Goal: Find specific page/section: Find specific page/section

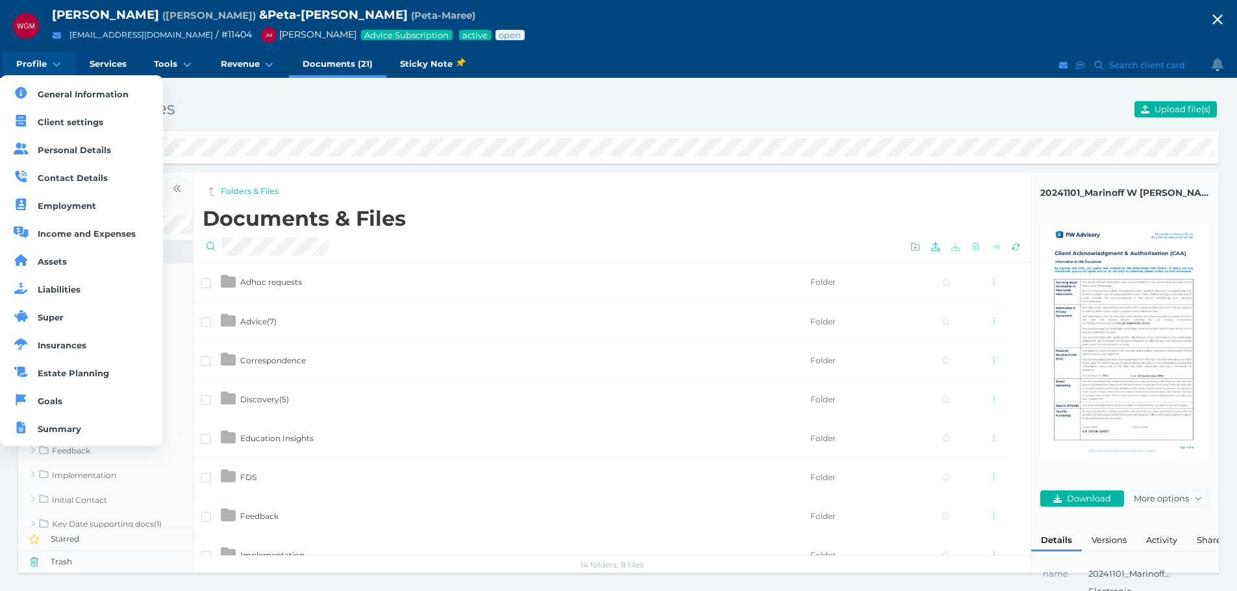
click at [10, 66] on link "Profile" at bounding box center [39, 65] width 73 height 26
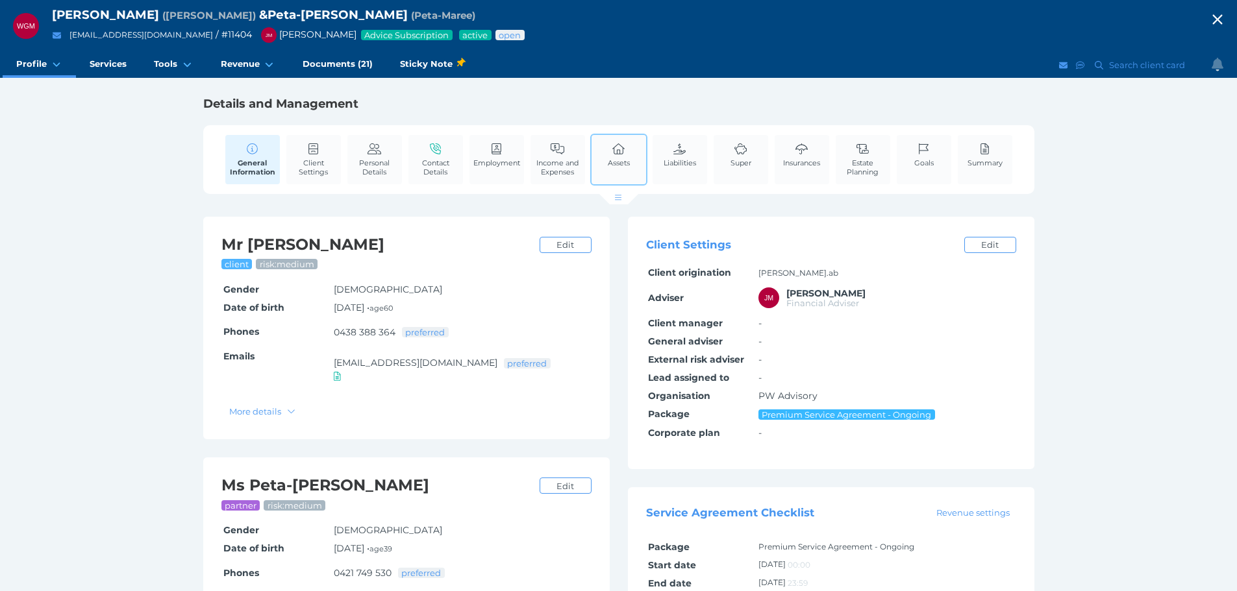
click at [622, 158] on span "Assets" at bounding box center [619, 162] width 22 height 9
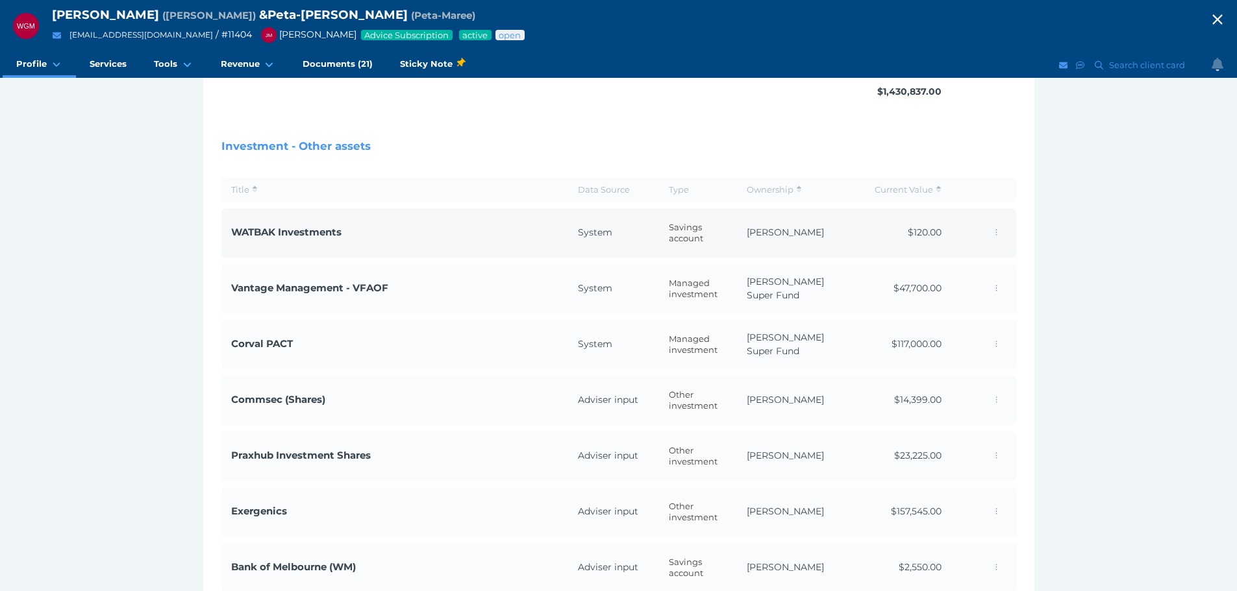
scroll to position [592, 0]
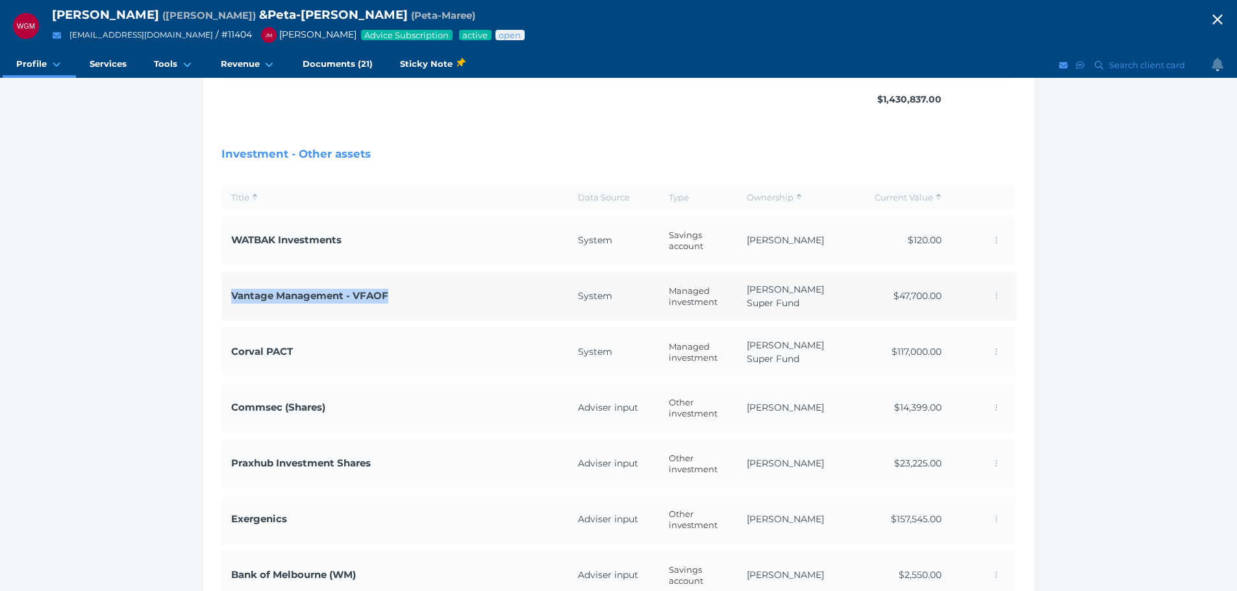
drag, startPoint x: 395, startPoint y: 254, endPoint x: 230, endPoint y: 265, distance: 165.8
click at [230, 272] on td "Vantage Management - VFAOF" at bounding box center [394, 296] width 347 height 49
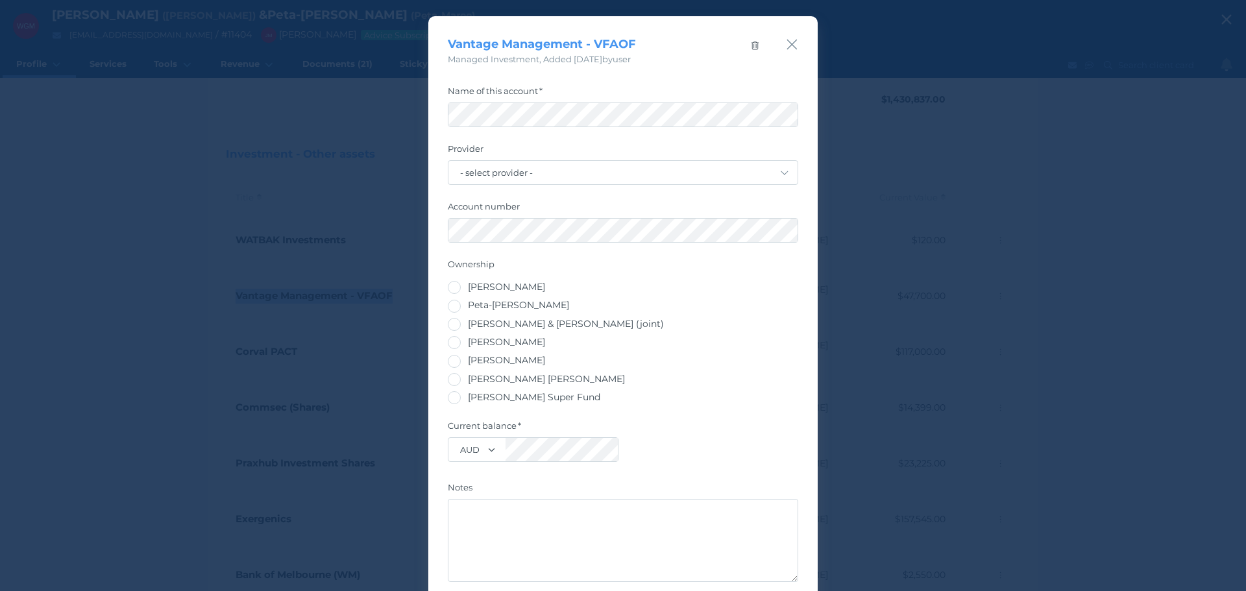
copy span "Vantage Management - VFAOF"
click at [109, 138] on div "Vantage Management - VFAOF Managed Investment , Added [DATE] by user Name of th…" at bounding box center [623, 295] width 1246 height 591
click at [787, 45] on icon "button" at bounding box center [792, 44] width 12 height 16
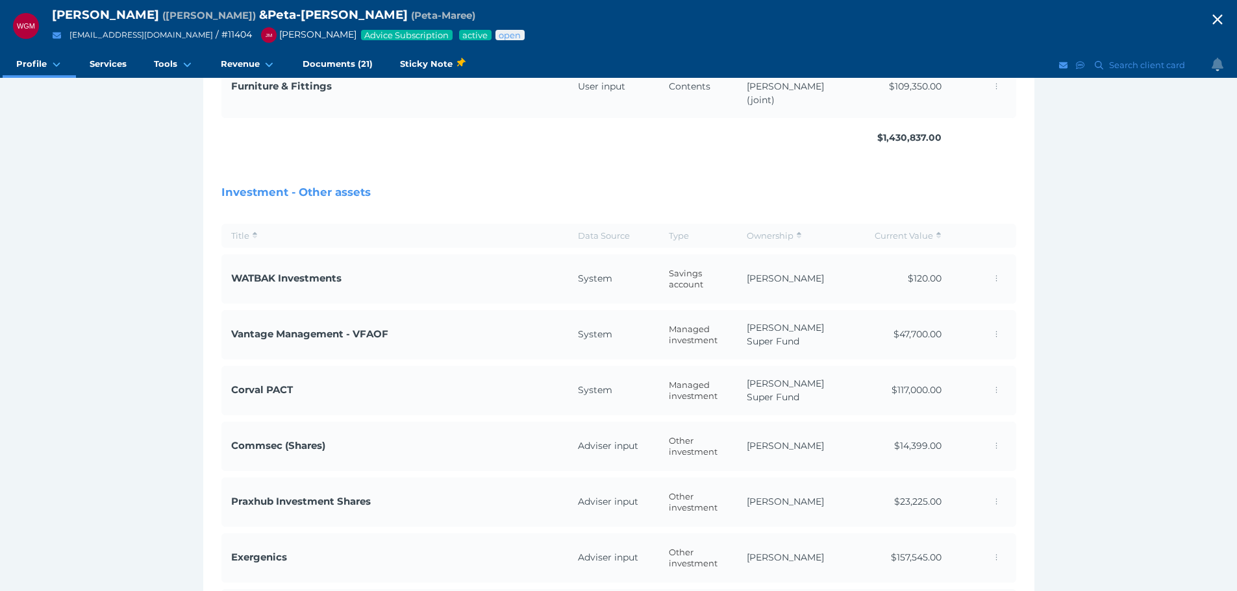
scroll to position [584, 0]
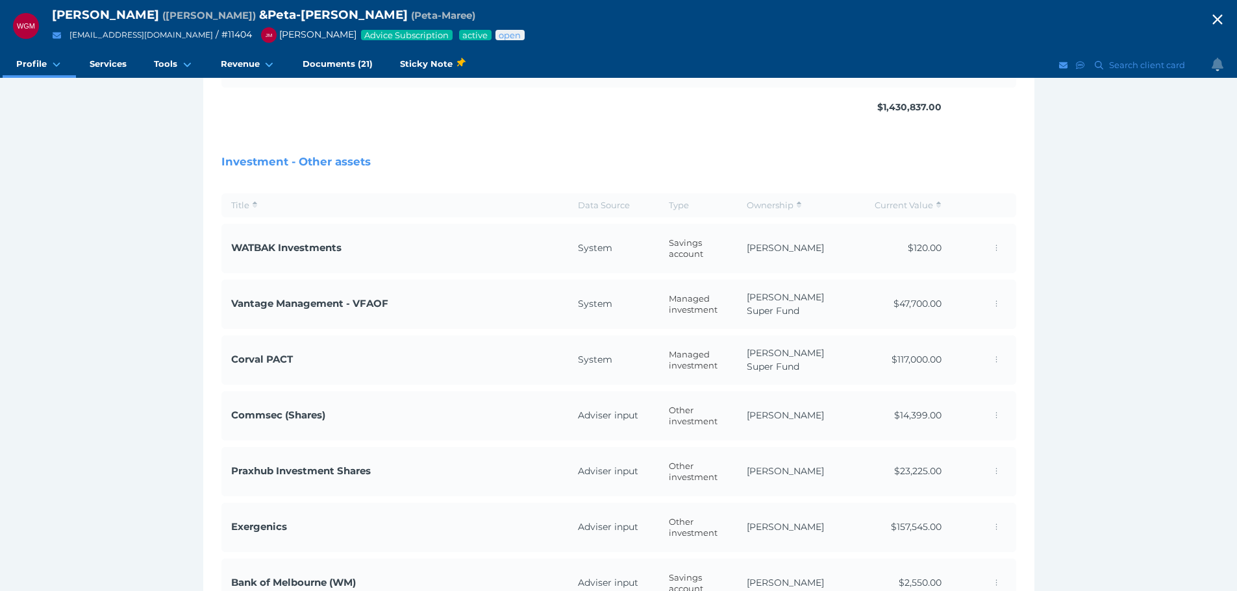
click at [767, 193] on th "Ownership" at bounding box center [798, 205] width 123 height 24
drag, startPoint x: 787, startPoint y: 164, endPoint x: 801, endPoint y: 173, distance: 16.4
click at [787, 193] on th "Ownership" at bounding box center [798, 205] width 123 height 24
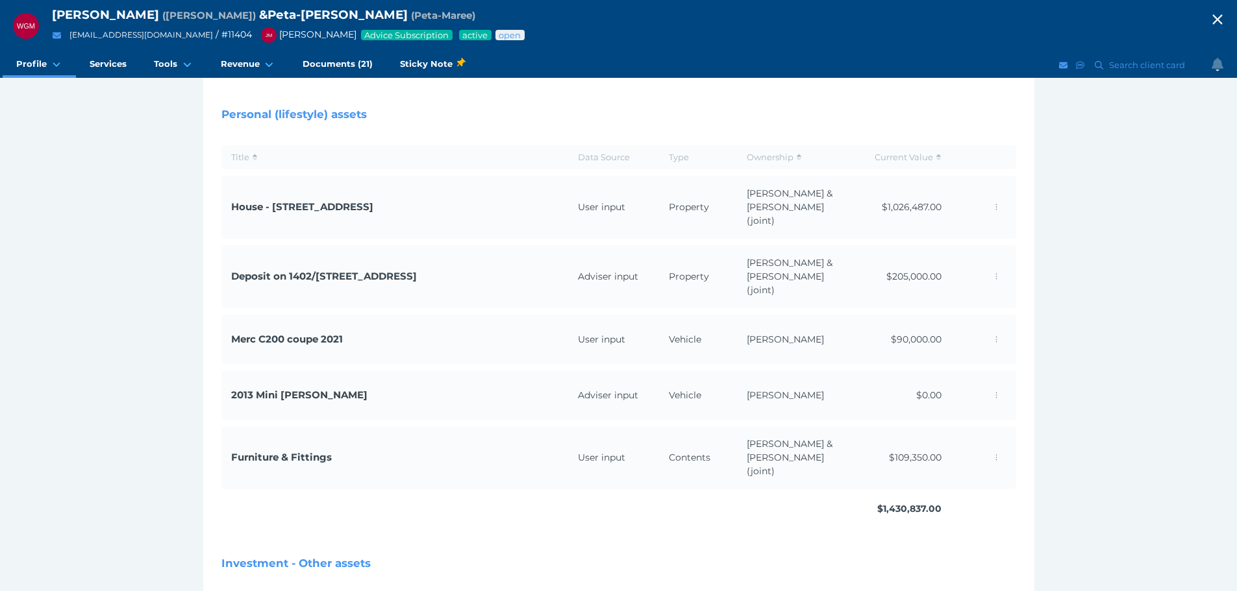
scroll to position [0, 0]
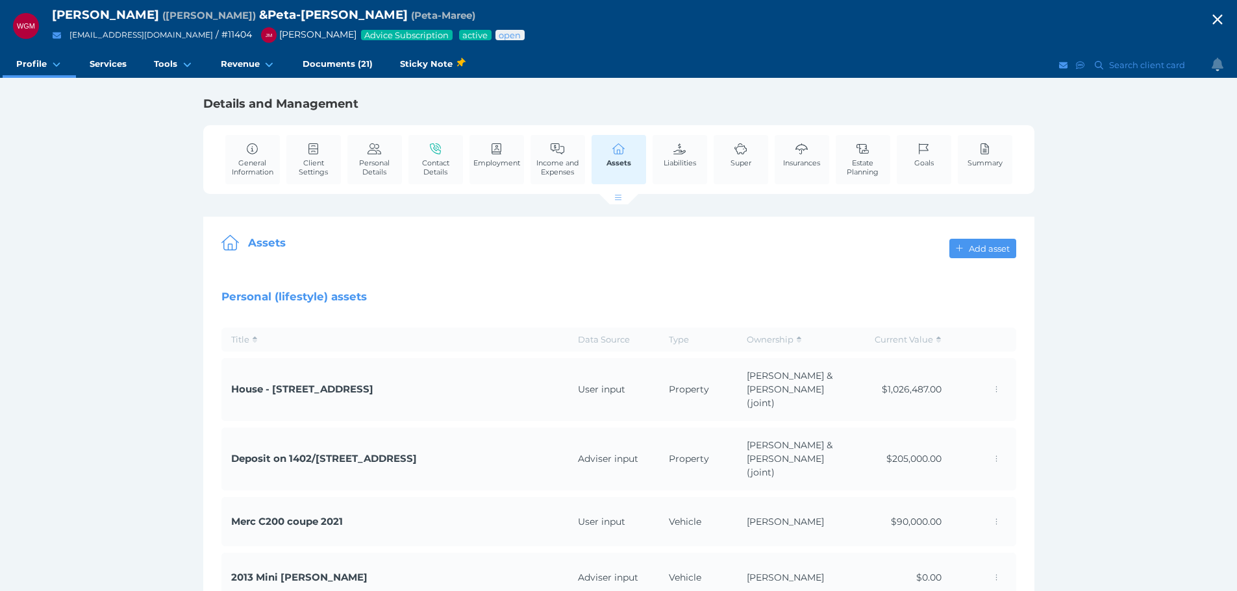
click at [698, 149] on link "Liabilities" at bounding box center [679, 155] width 39 height 40
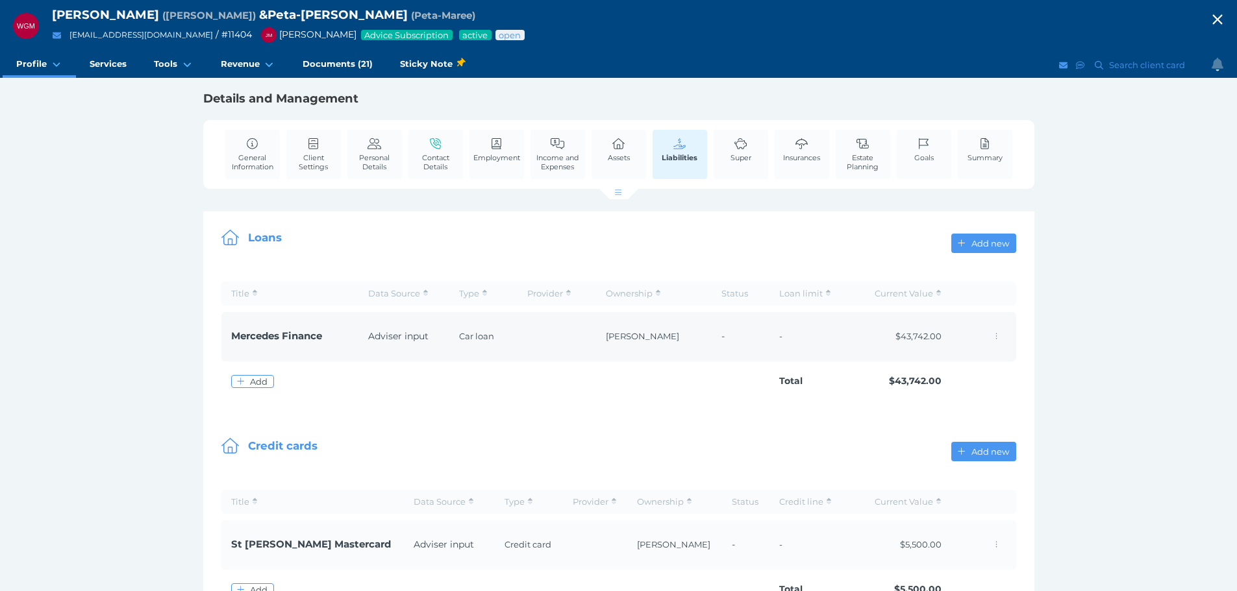
scroll to position [42, 0]
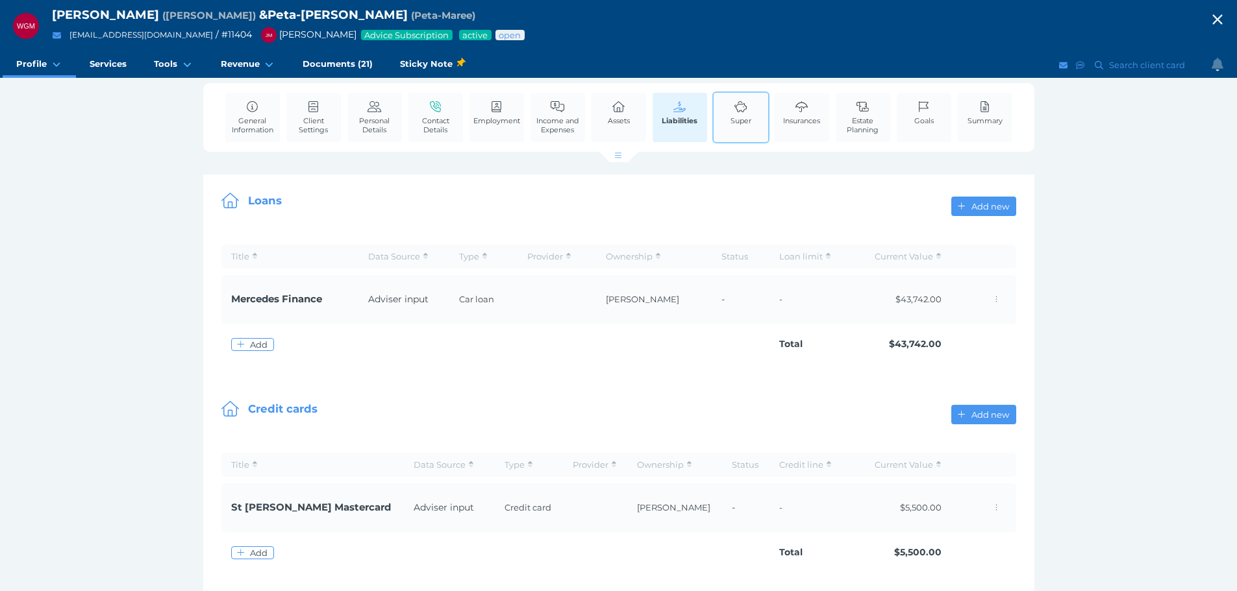
click at [735, 104] on icon at bounding box center [740, 107] width 14 height 12
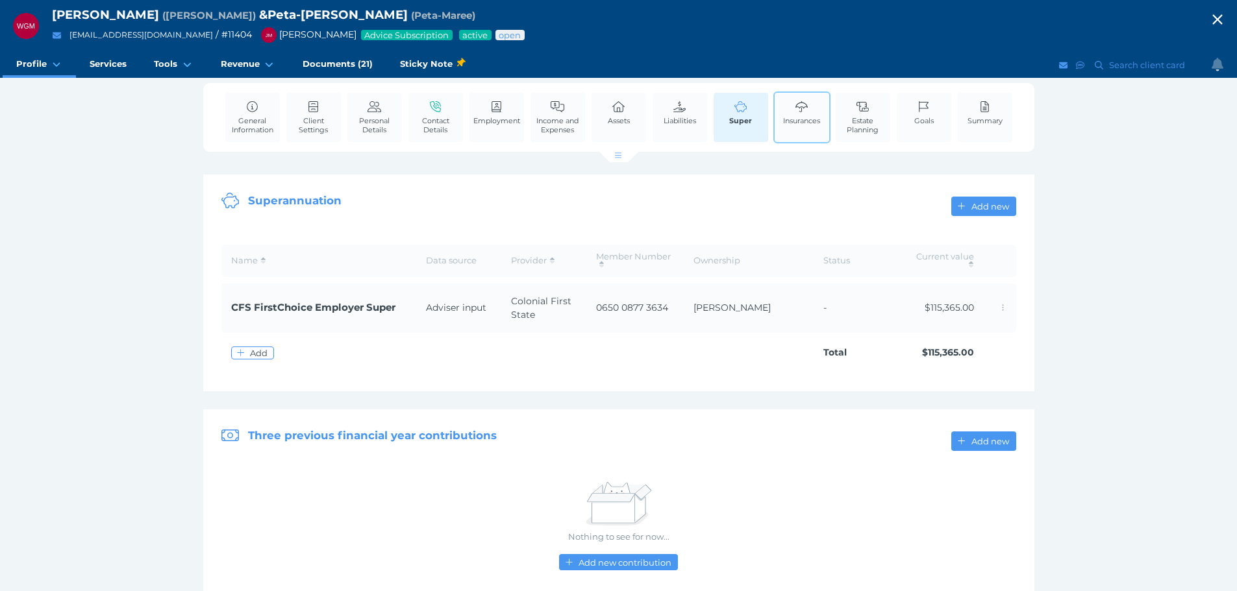
drag, startPoint x: 795, startPoint y: 108, endPoint x: 848, endPoint y: 132, distance: 58.7
click at [795, 108] on icon at bounding box center [802, 107] width 14 height 12
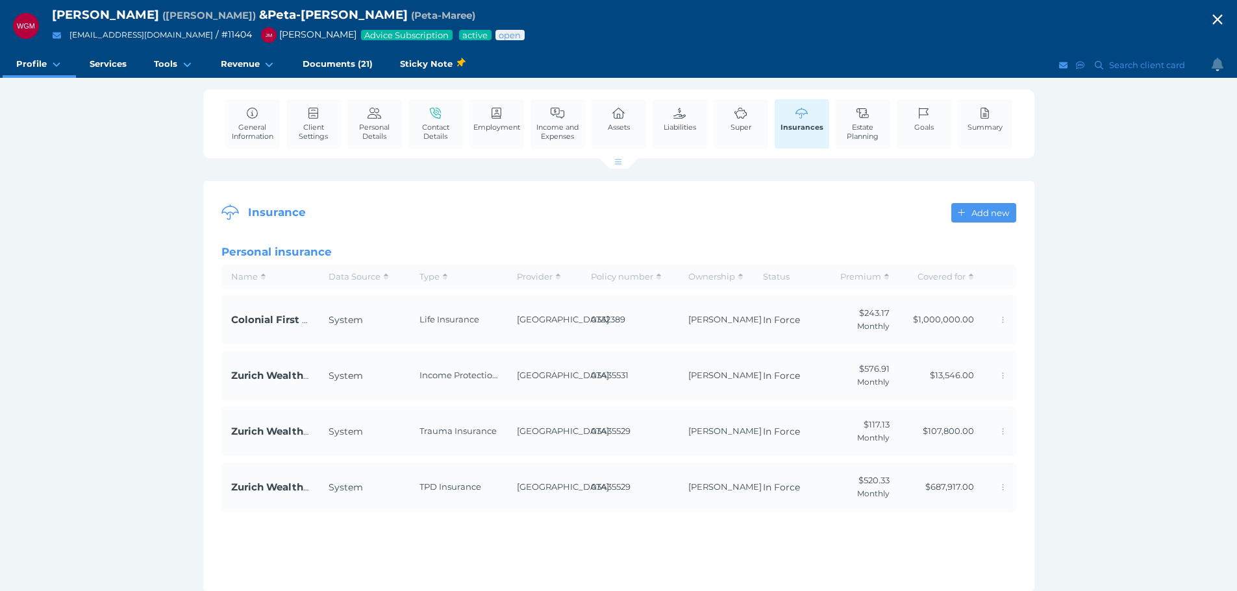
scroll to position [79, 0]
